Goal: Contribute content: Add original content to the website for others to see

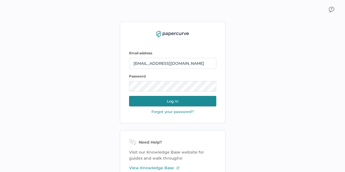
click at [174, 103] on button "Log in" at bounding box center [172, 101] width 87 height 10
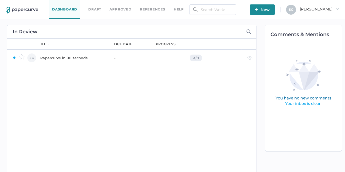
click at [258, 10] on img "button" at bounding box center [256, 9] width 3 height 3
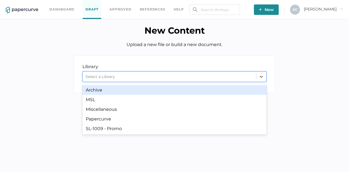
click at [264, 77] on div at bounding box center [261, 77] width 10 height 10
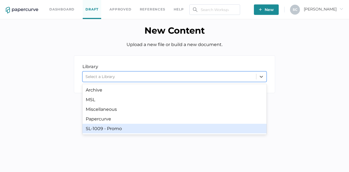
click at [151, 128] on div "SL-1009 - Promo" at bounding box center [174, 129] width 184 height 10
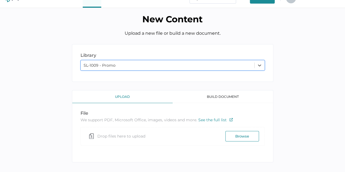
scroll to position [18, 0]
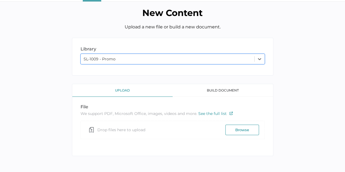
click at [237, 130] on button "Browse" at bounding box center [242, 130] width 34 height 10
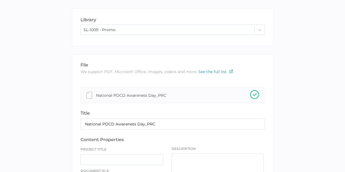
scroll to position [100, 0]
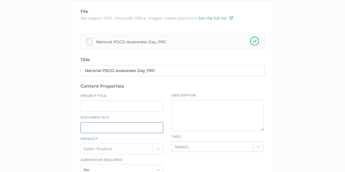
click at [104, 125] on input "text" at bounding box center [121, 127] width 83 height 11
paste input "ST-P207-3022-01"
type input "ST-P207-3022-01"
click at [93, 104] on input "text" at bounding box center [121, 106] width 83 height 11
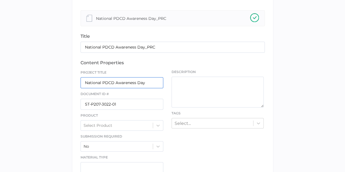
scroll to position [155, 0]
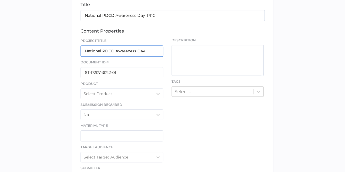
type input "National PDCD Awareness Day"
click at [160, 96] on div at bounding box center [158, 94] width 10 height 10
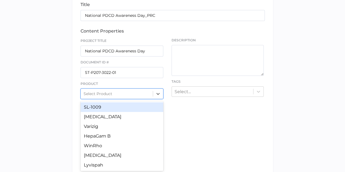
click at [120, 108] on div "SL-1009" at bounding box center [121, 107] width 83 height 10
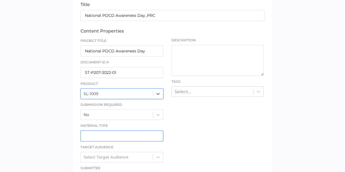
click at [126, 135] on input "text" at bounding box center [121, 135] width 83 height 11
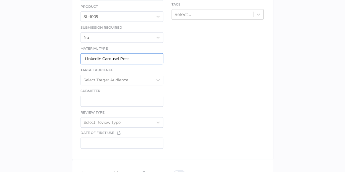
scroll to position [238, 0]
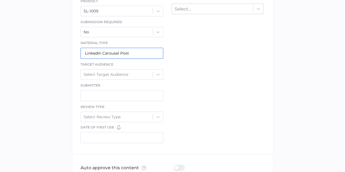
type input "LinkedIn Carousel Post"
click at [155, 72] on icon at bounding box center [158, 75] width 6 height 6
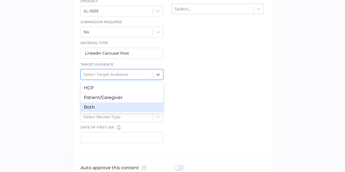
click at [111, 104] on div "Both" at bounding box center [121, 107] width 83 height 10
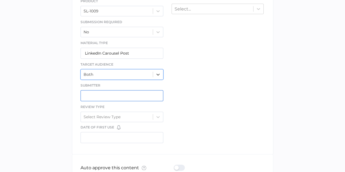
click at [99, 95] on input "text" at bounding box center [121, 95] width 83 height 11
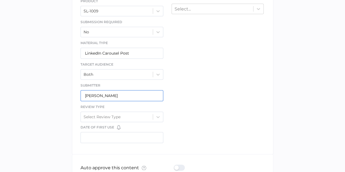
type input "[PERSON_NAME]"
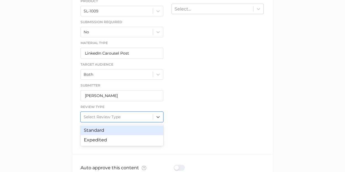
click at [160, 117] on icon at bounding box center [158, 117] width 6 height 6
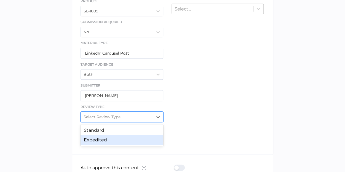
click at [113, 138] on div "Expedited" at bounding box center [121, 140] width 83 height 10
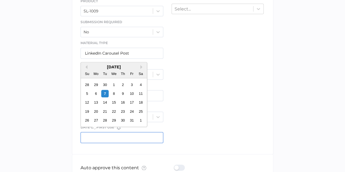
click at [106, 137] on input "text" at bounding box center [121, 137] width 83 height 11
click at [84, 103] on div "12" at bounding box center [86, 102] width 7 height 7
type input "[DATE]"
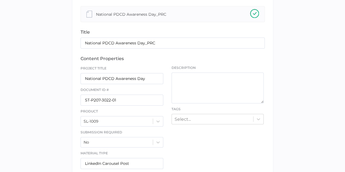
scroll to position [100, 0]
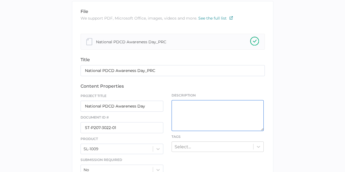
click at [185, 109] on textarea at bounding box center [217, 115] width 92 height 31
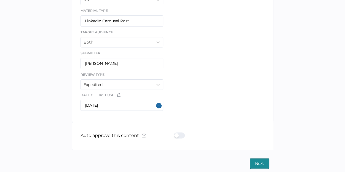
scroll to position [273, 0]
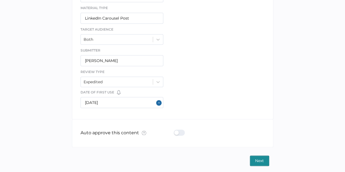
type textarea "This will be a LinkedIn Carousel Post (like a slide show that they swipe throug…"
click at [258, 161] on span "Next" at bounding box center [259, 161] width 9 height 10
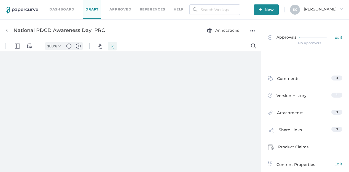
type input "80"
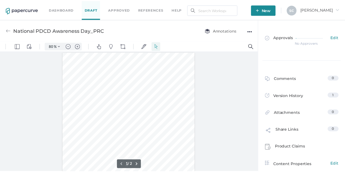
scroll to position [0, 0]
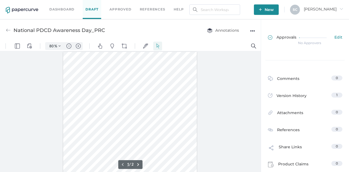
click at [335, 37] on span "Edit" at bounding box center [338, 38] width 8 height 6
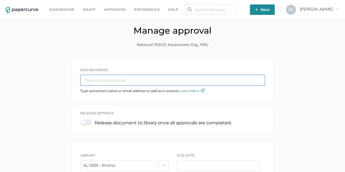
click at [125, 80] on input "text" at bounding box center [172, 80] width 185 height 11
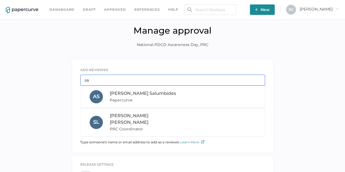
type input "sa"
click at [126, 126] on span "PRC Coordinator" at bounding box center [147, 129] width 75 height 7
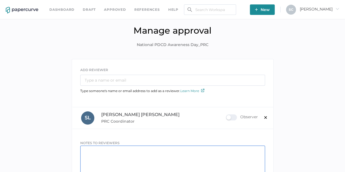
click at [96, 151] on textarea at bounding box center [172, 160] width 185 height 31
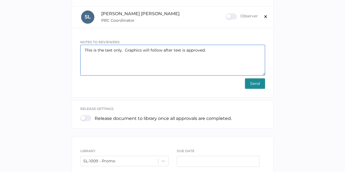
scroll to position [110, 0]
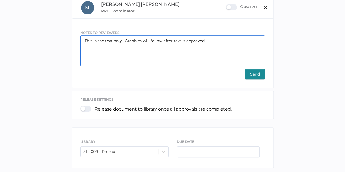
type textarea "This is the text only. Graphics will follow after text is approved."
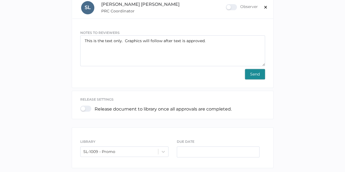
click at [257, 71] on span "Send" at bounding box center [255, 74] width 10 height 10
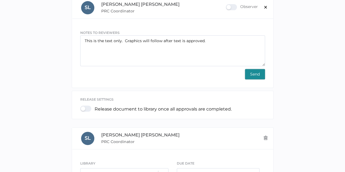
scroll to position [61, 0]
